Goal: Task Accomplishment & Management: Manage account settings

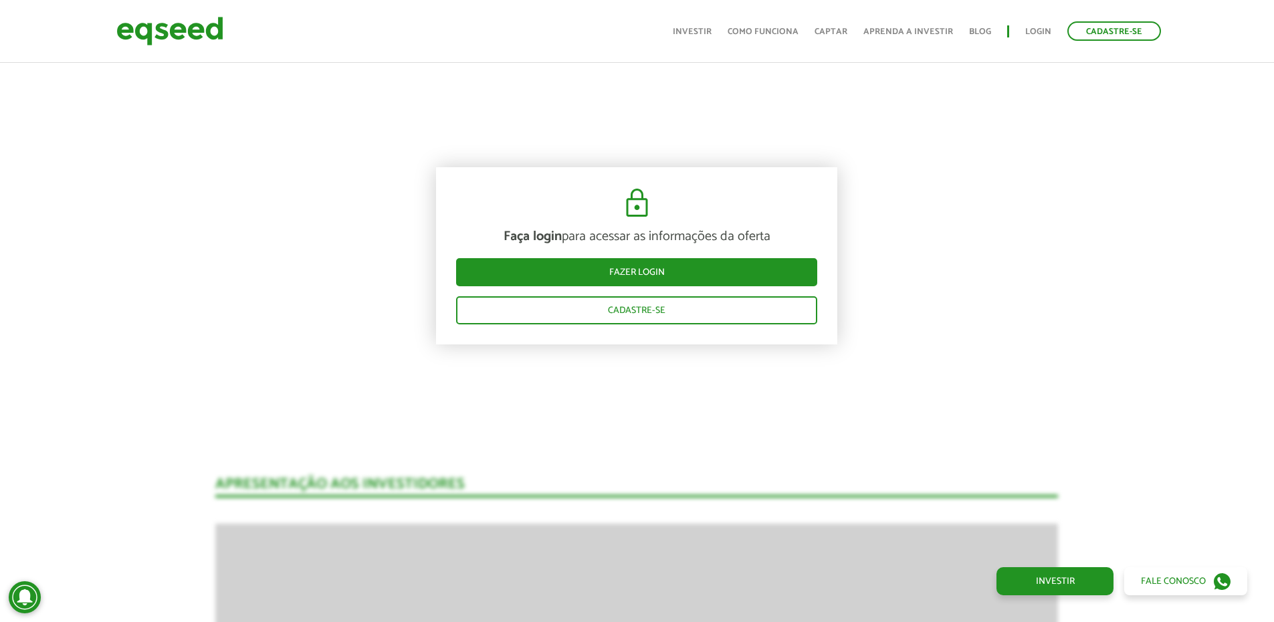
scroll to position [1453, 0]
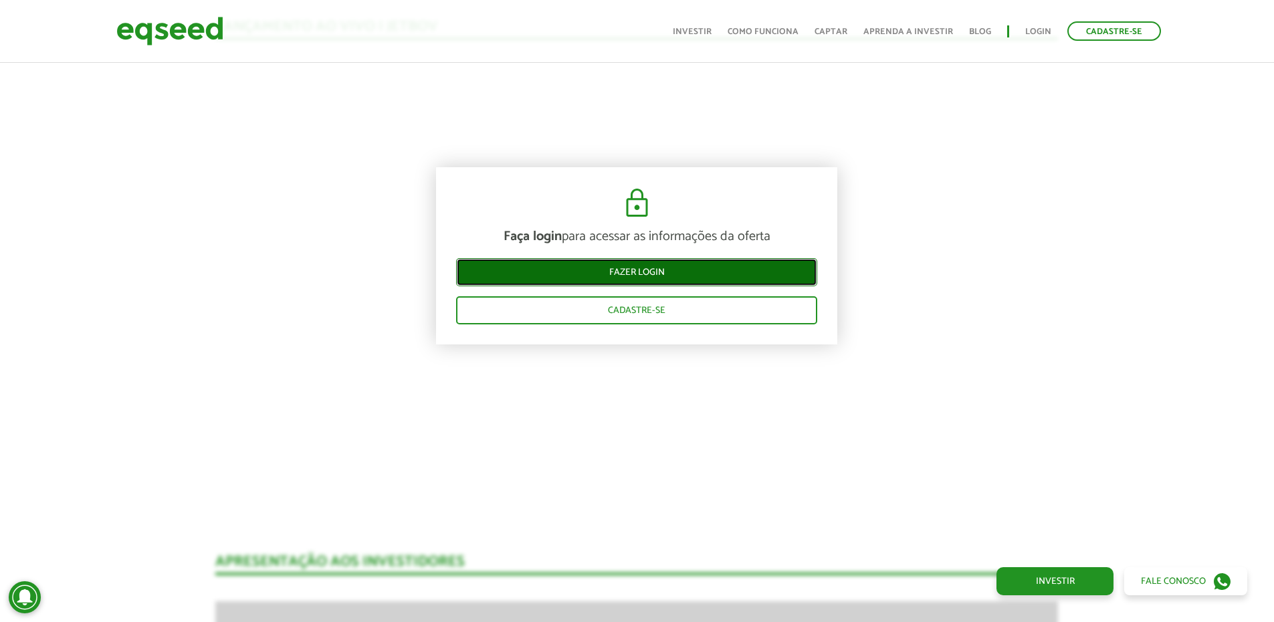
click at [733, 277] on link "Fazer login" at bounding box center [636, 272] width 361 height 28
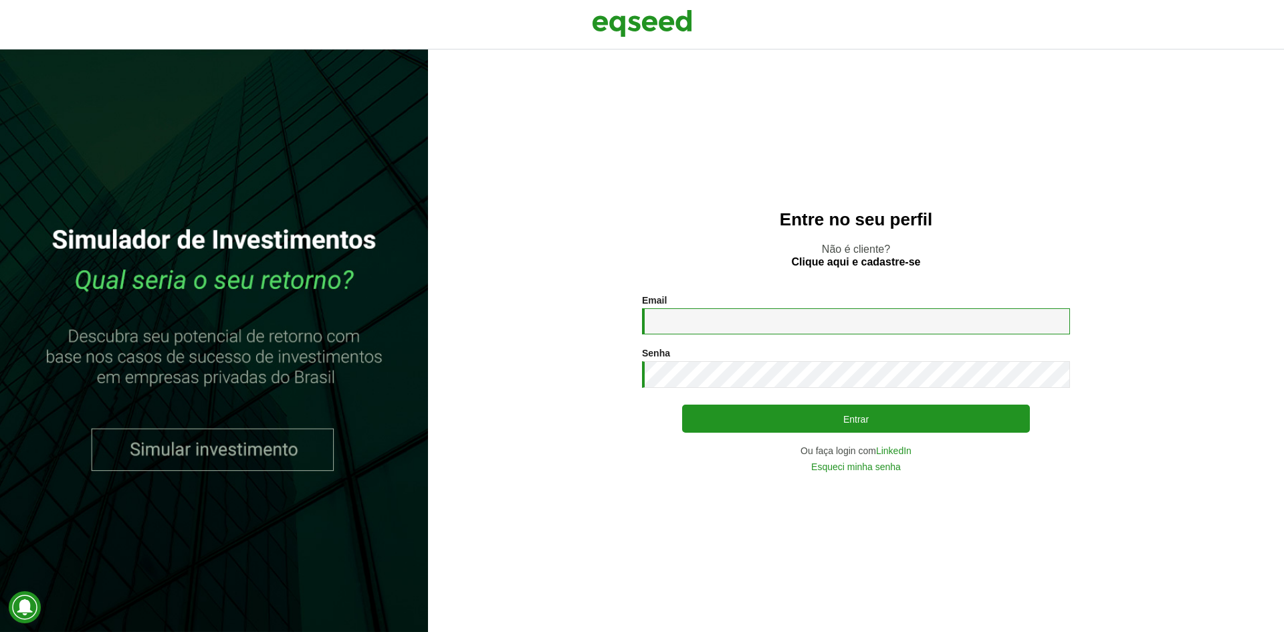
click at [766, 318] on input "Email *" at bounding box center [856, 321] width 428 height 26
type input "**********"
click at [682, 405] on button "Entrar" at bounding box center [856, 419] width 348 height 28
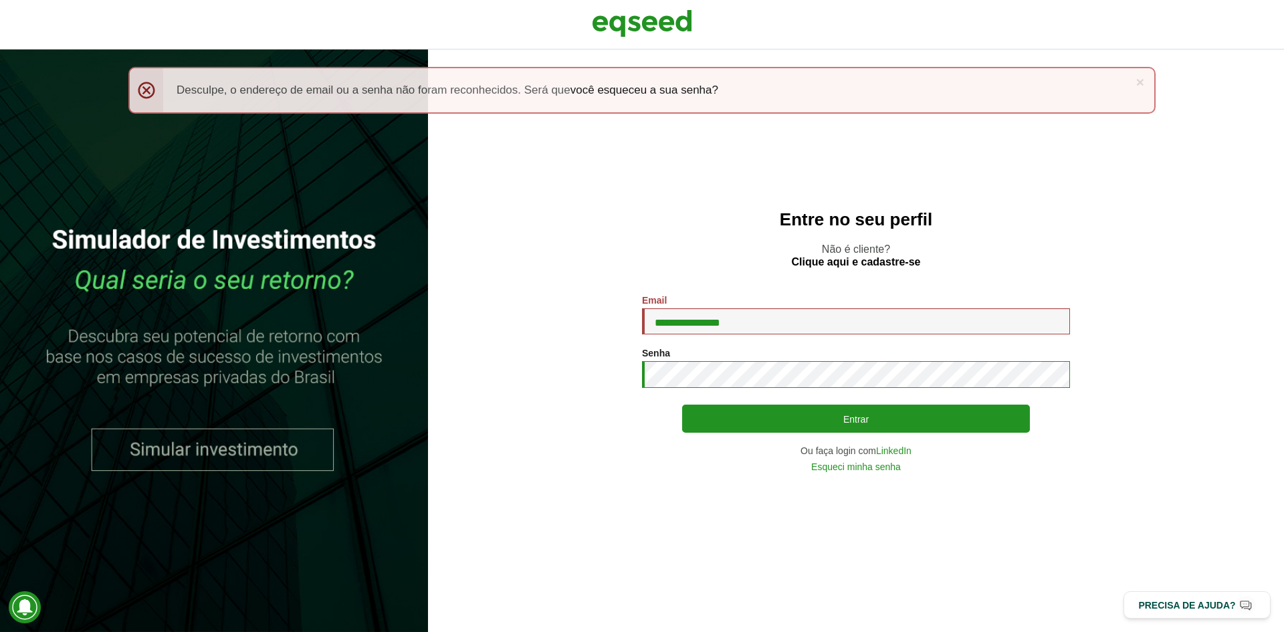
click at [682, 405] on button "Entrar" at bounding box center [856, 419] width 348 height 28
click at [840, 468] on link "Esqueci minha senha" at bounding box center [856, 466] width 90 height 9
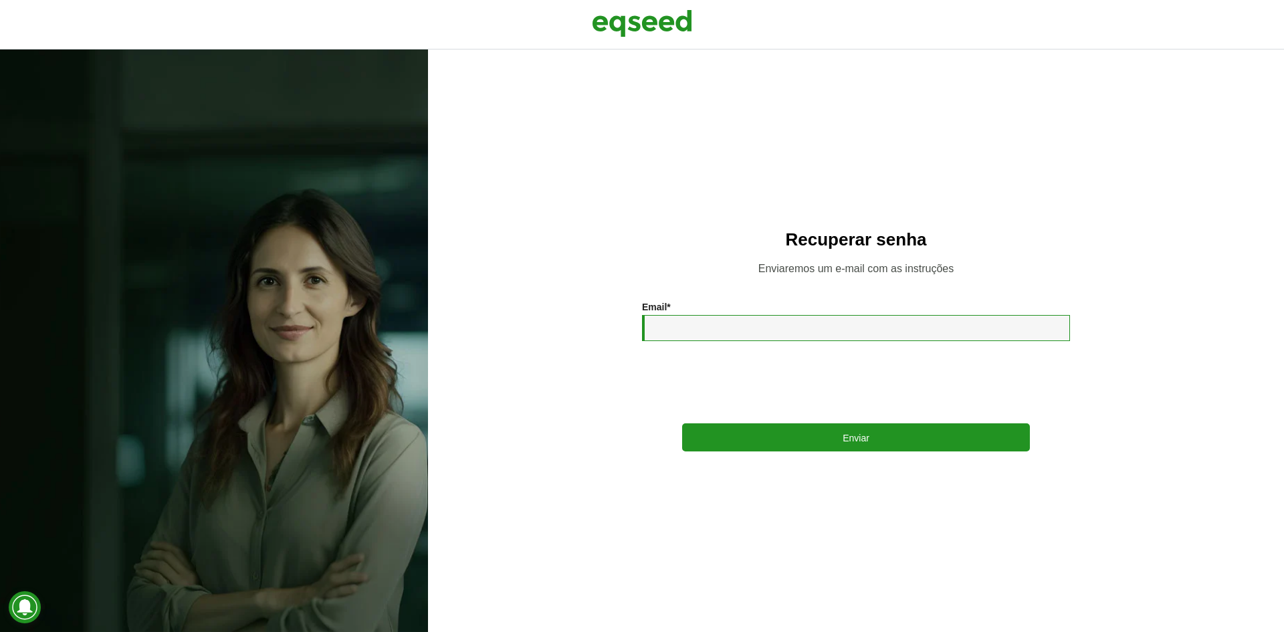
click at [702, 338] on input "Email *" at bounding box center [856, 328] width 428 height 26
type input "**********"
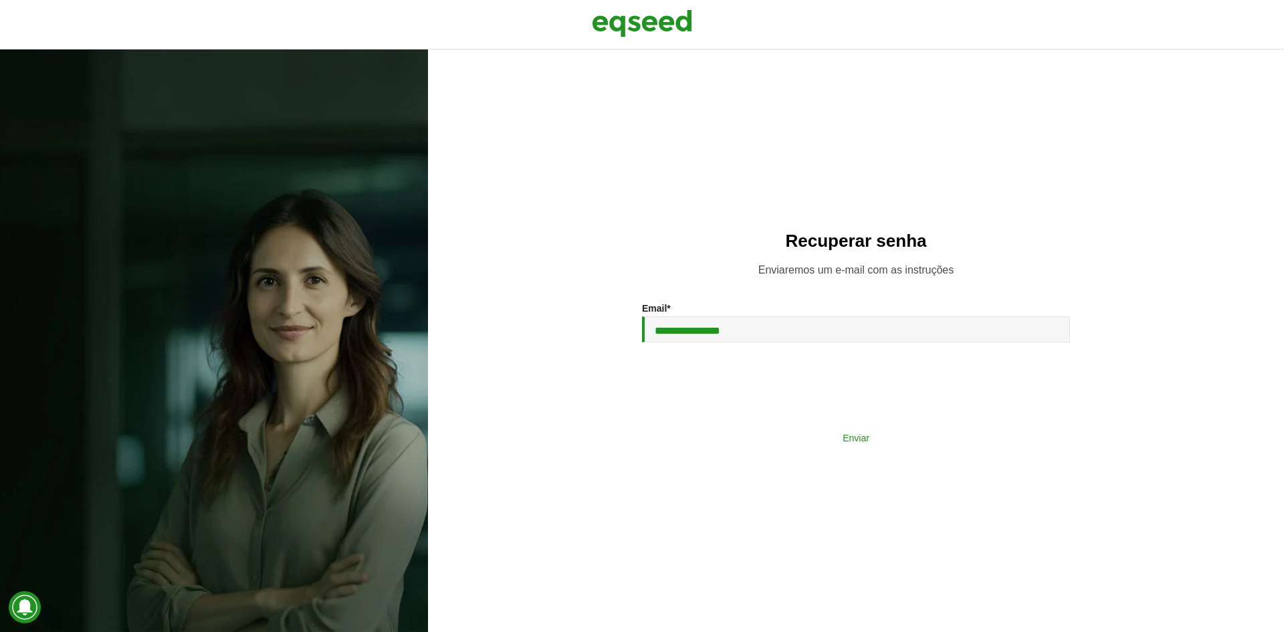
click at [768, 433] on button "Enviar" at bounding box center [856, 437] width 348 height 25
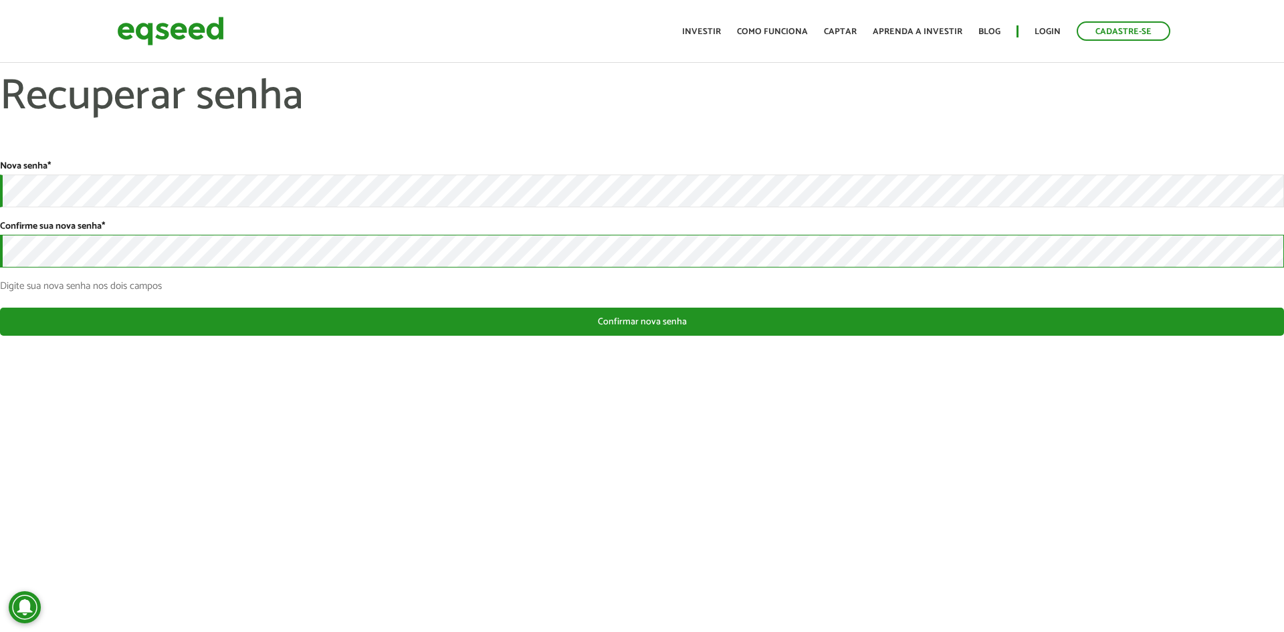
click at [0, 308] on button "Confirmar nova senha" at bounding box center [642, 322] width 1284 height 28
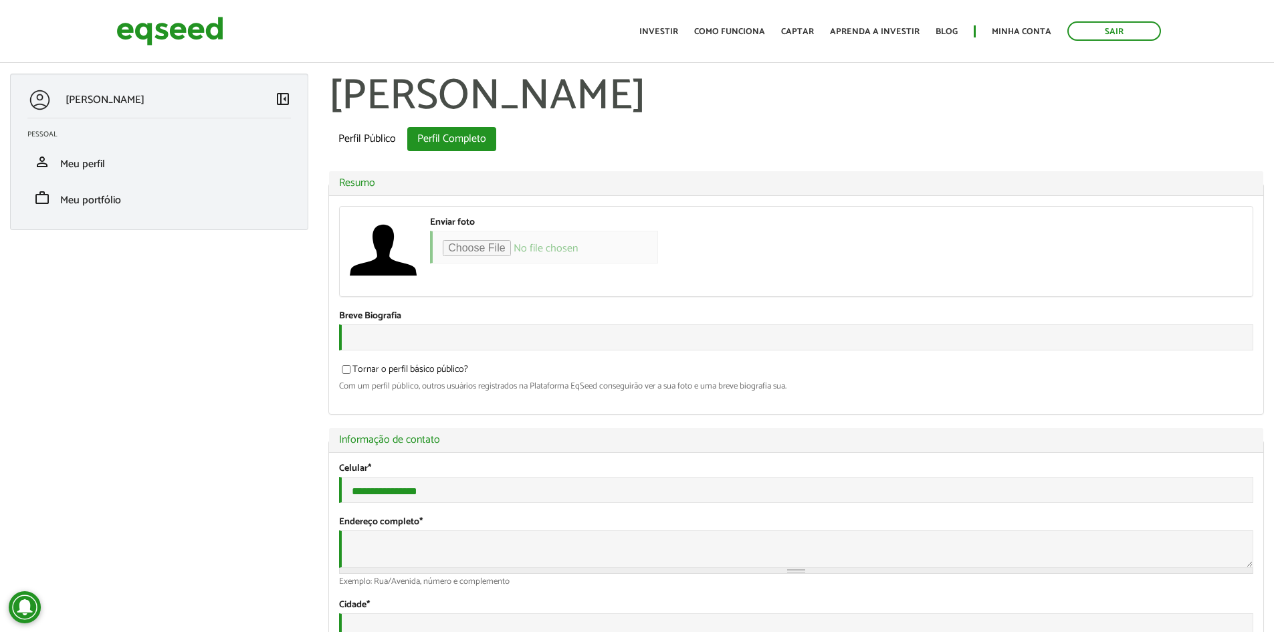
click at [687, 29] on ul "Início Investir Como funciona Captar Aprenda a investir Blog Minha conta Sair" at bounding box center [900, 30] width 535 height 19
click at [674, 24] on ul "Início Investir Como funciona Captar Aprenda a investir Blog Minha conta Sair" at bounding box center [900, 30] width 535 height 19
click at [654, 34] on link "Investir" at bounding box center [659, 31] width 39 height 9
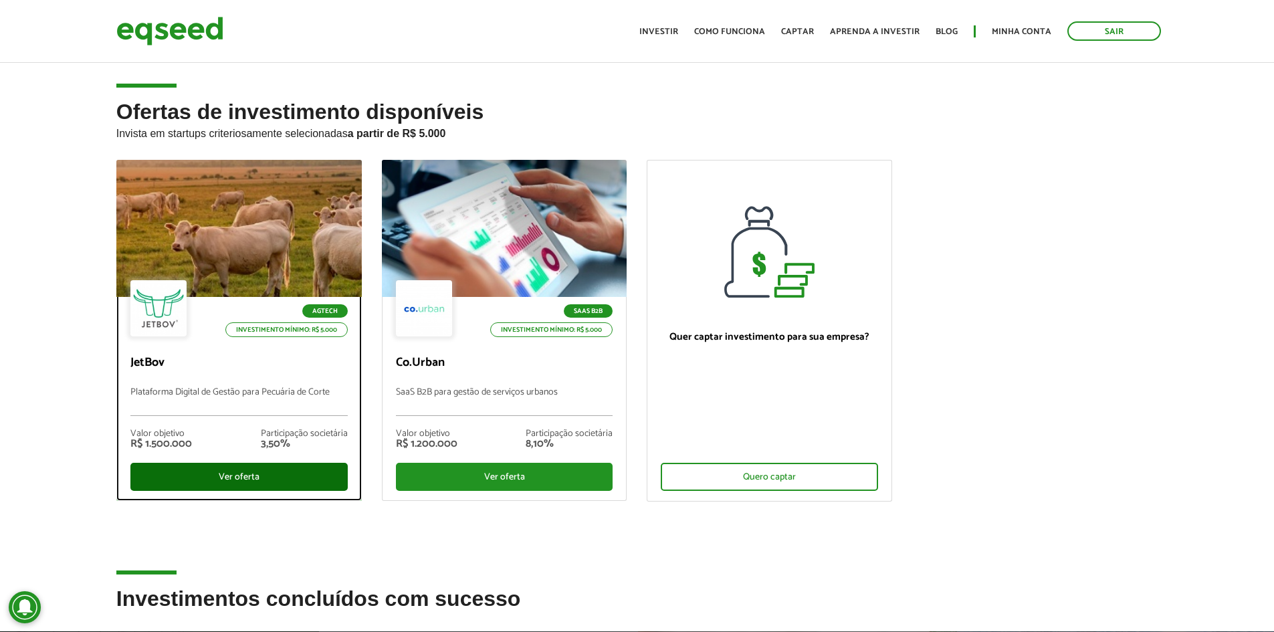
click at [300, 477] on div "Ver oferta" at bounding box center [238, 477] width 217 height 28
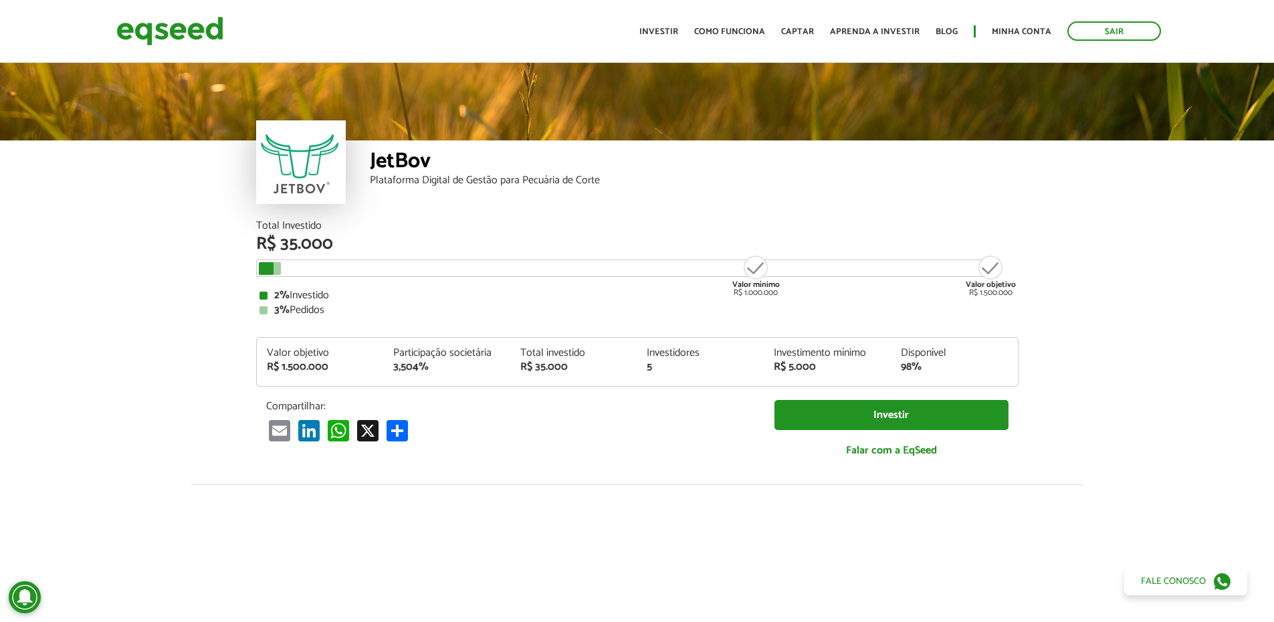
drag, startPoint x: 258, startPoint y: 275, endPoint x: 291, endPoint y: 303, distance: 43.2
click at [258, 275] on div "Valor mínimo R$ 1.000.000 Valor objetivo R$ 1.500.000" at bounding box center [627, 268] width 743 height 17
